Goal: Information Seeking & Learning: Learn about a topic

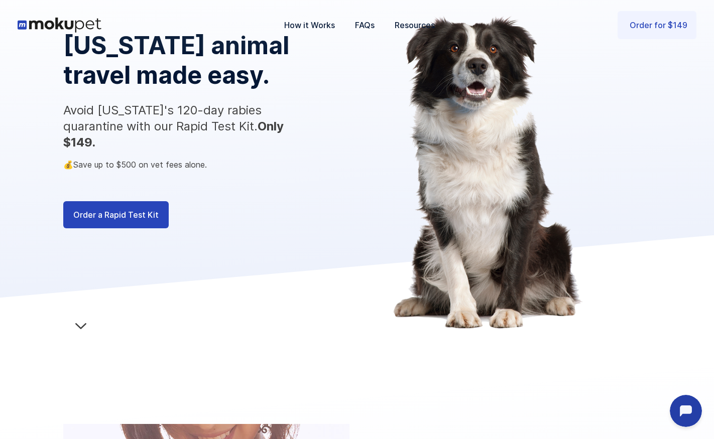
scroll to position [81, 0]
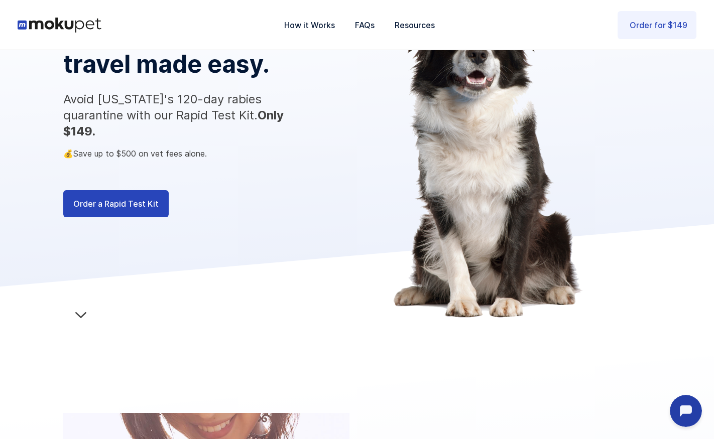
drag, startPoint x: 213, startPoint y: 136, endPoint x: 49, endPoint y: 139, distance: 164.2
click at [49, 139] on div "Hawaii animal travel made easy. Avoid Hawaii's 120-day rabies quarantine with o…" at bounding box center [357, 146] width 714 height 454
drag, startPoint x: 134, startPoint y: 139, endPoint x: 12, endPoint y: 139, distance: 121.5
click at [12, 139] on div "Hawaii animal travel made easy. Avoid Hawaii's 120-day rabies quarantine with o…" at bounding box center [357, 146] width 714 height 454
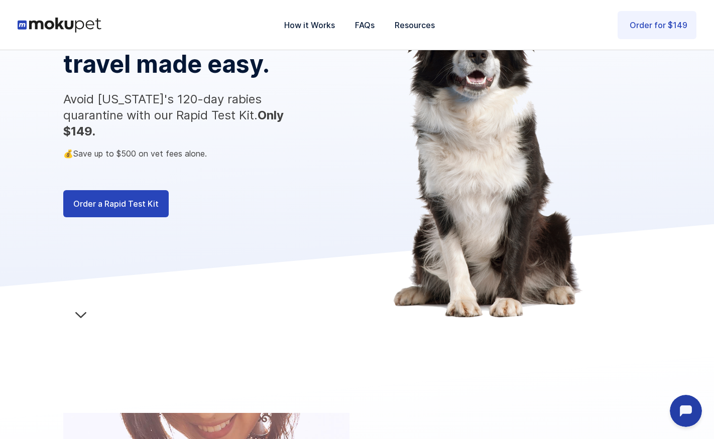
click at [12, 139] on div "Hawaii animal travel made easy. Avoid Hawaii's 120-day rabies quarantine with o…" at bounding box center [357, 146] width 714 height 454
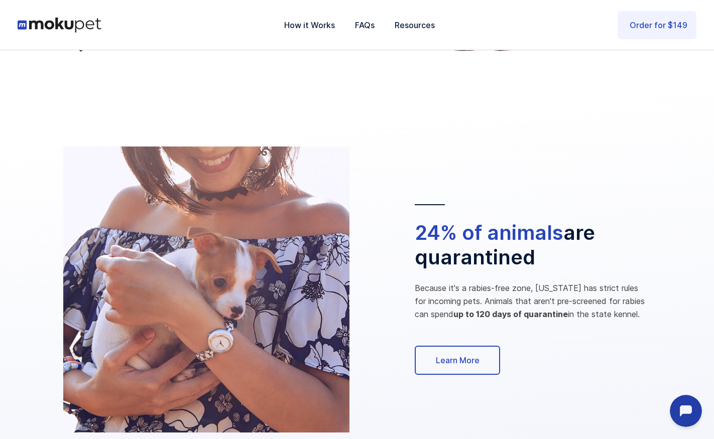
scroll to position [346, 0]
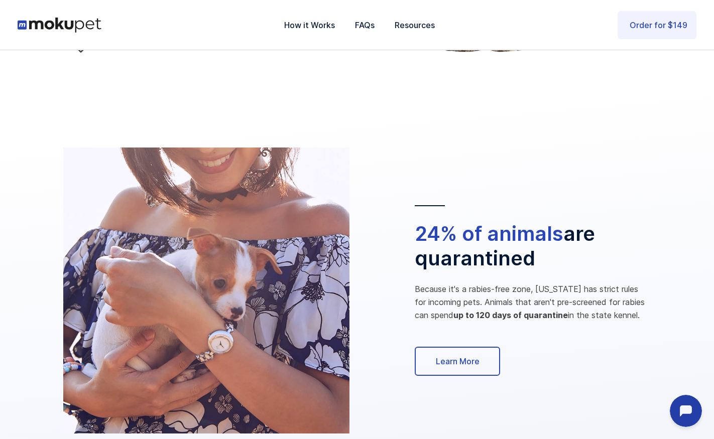
drag, startPoint x: 425, startPoint y: 284, endPoint x: 668, endPoint y: 310, distance: 244.9
click at [668, 310] on div "24% of animals are quarantined Because it's a rabies-free zone, Hawaii has stri…" at bounding box center [357, 290] width 714 height 367
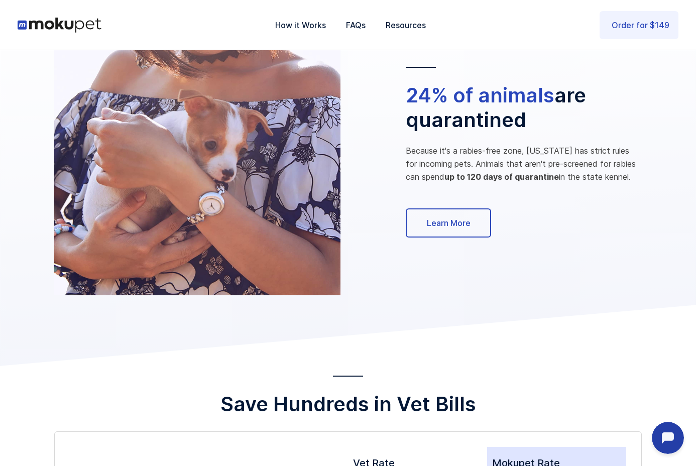
scroll to position [0, 0]
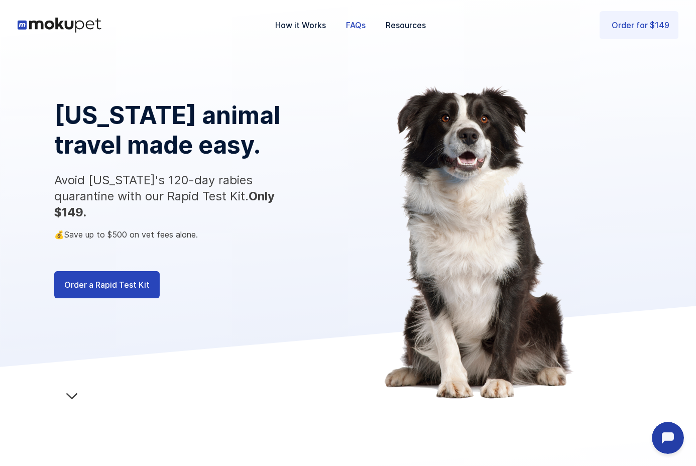
click at [356, 26] on link "FAQs" at bounding box center [356, 25] width 40 height 33
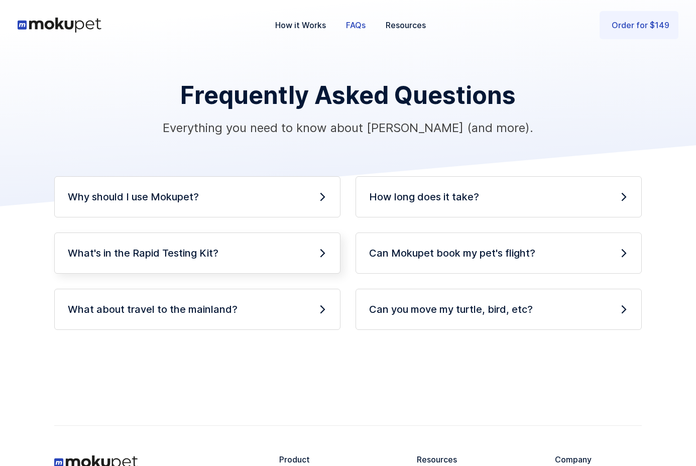
click at [248, 257] on div "What's in the Rapid Testing Kit?" at bounding box center [197, 253] width 259 height 14
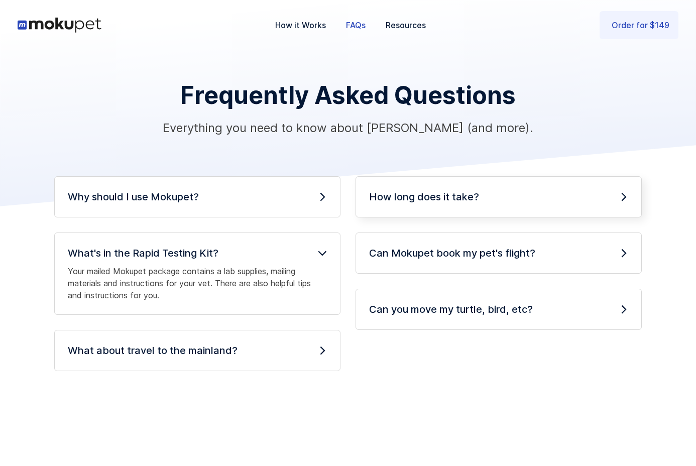
click at [489, 198] on div "How long does it take?" at bounding box center [498, 197] width 259 height 14
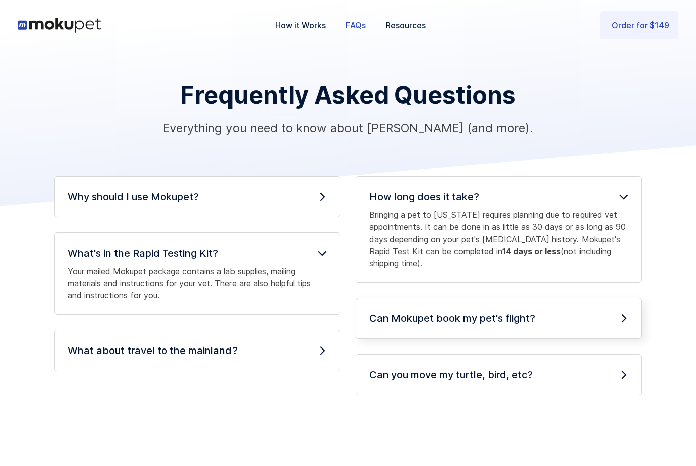
click at [397, 319] on h4 "Can Mokupet book my pet's flight?" at bounding box center [452, 318] width 166 height 14
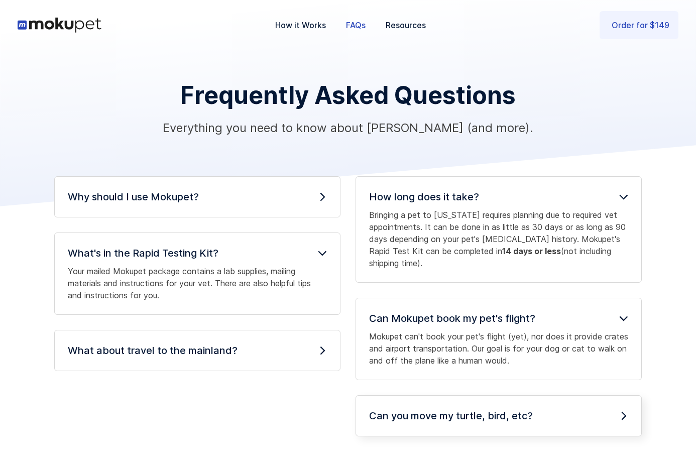
click at [405, 425] on div "Can you move my turtle, bird, etc? Sorry, but no (not yet)! Mokupet would love …" at bounding box center [498, 415] width 286 height 41
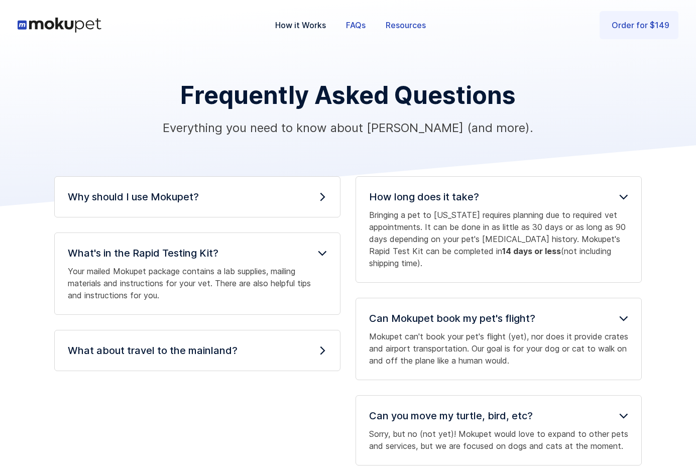
click at [420, 26] on link "Resources" at bounding box center [406, 25] width 60 height 33
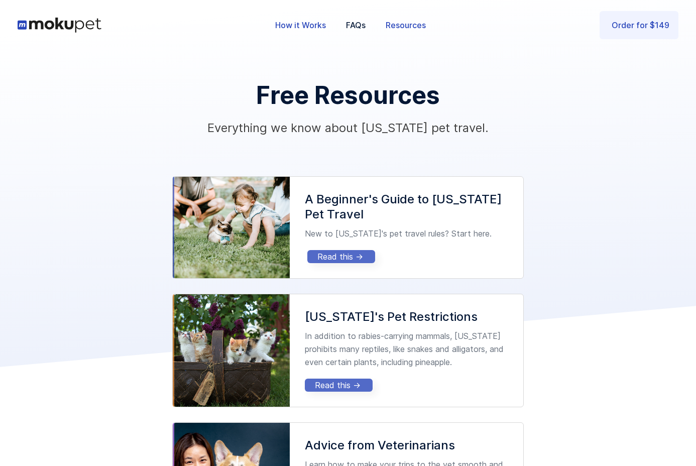
click at [292, 26] on link "How it Works" at bounding box center [300, 25] width 71 height 33
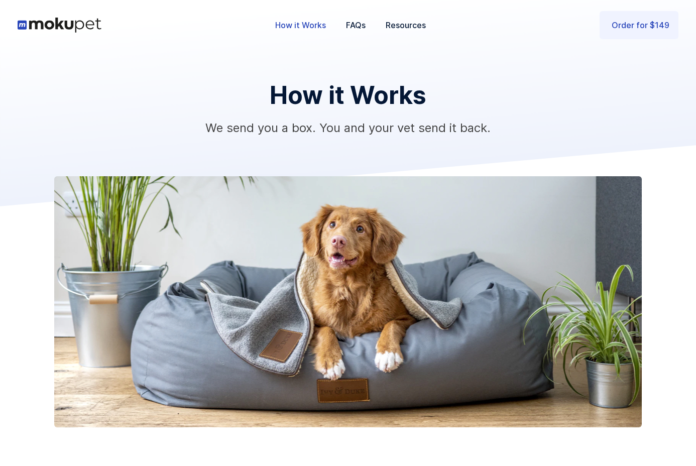
click at [144, 55] on div "How it Works We send you a box. You and your vet send it back." at bounding box center [347, 238] width 587 height 377
drag, startPoint x: 70, startPoint y: 21, endPoint x: 83, endPoint y: 2, distance: 23.5
click at [70, 21] on img "home" at bounding box center [60, 25] width 84 height 15
